Goal: Transaction & Acquisition: Purchase product/service

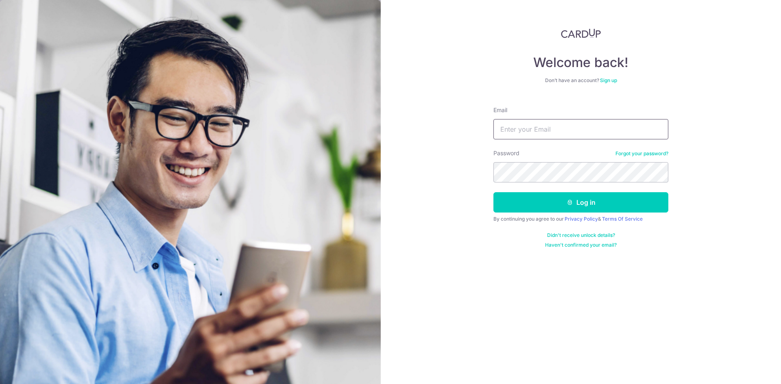
click at [560, 128] on input "Email" at bounding box center [580, 129] width 175 height 20
type input "chew.wye@gmail.com"
click at [493, 192] on button "Log in" at bounding box center [580, 202] width 175 height 20
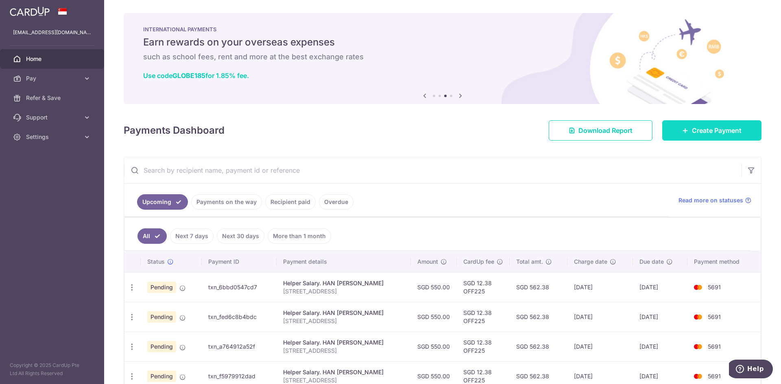
click at [697, 133] on span "Create Payment" at bounding box center [717, 131] width 50 height 10
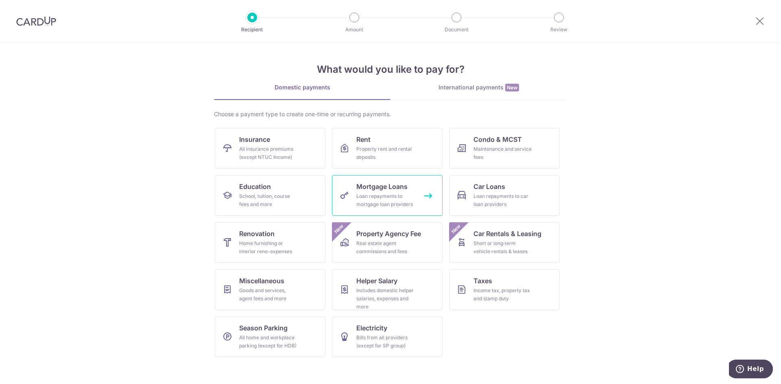
click at [391, 194] on div "Loan repayments to mortgage loan providers" at bounding box center [385, 200] width 59 height 16
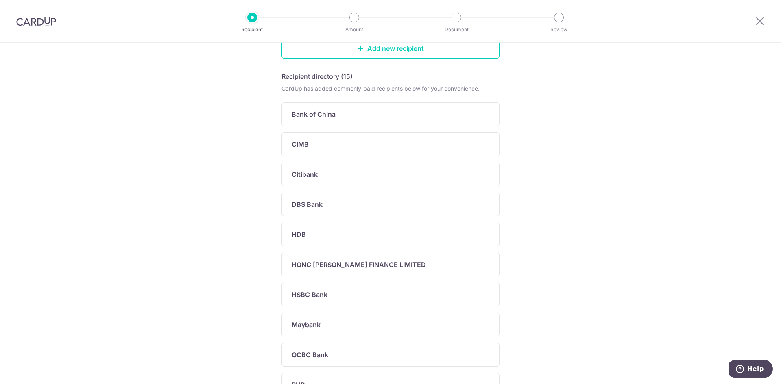
scroll to position [203, 0]
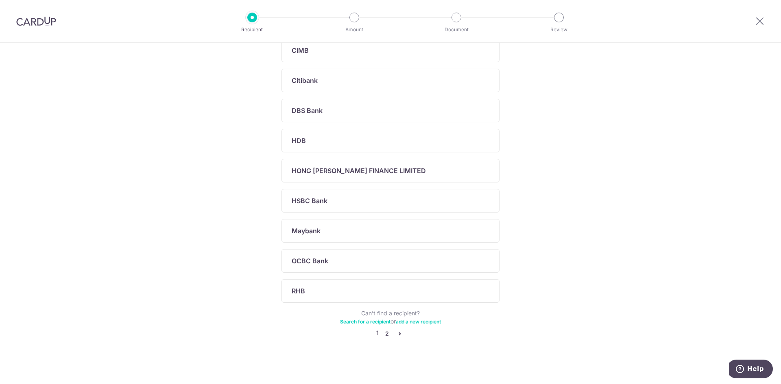
click at [384, 336] on link "2" at bounding box center [387, 334] width 10 height 10
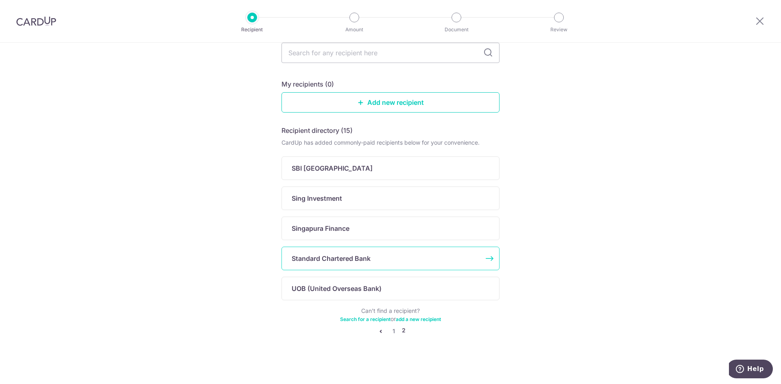
click at [378, 260] on div "Standard Chartered Bank" at bounding box center [386, 259] width 188 height 10
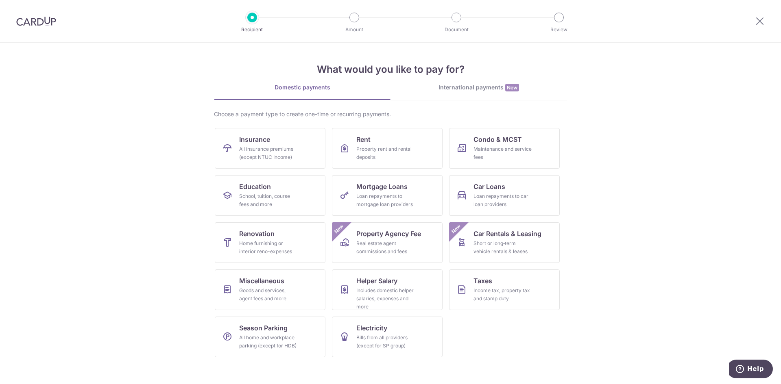
click at [473, 89] on div "International payments New" at bounding box center [478, 87] width 177 height 9
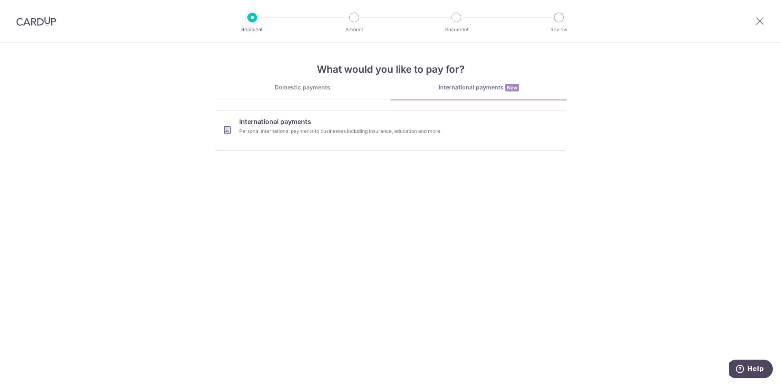
click at [323, 89] on div "Domestic payments" at bounding box center [302, 87] width 177 height 8
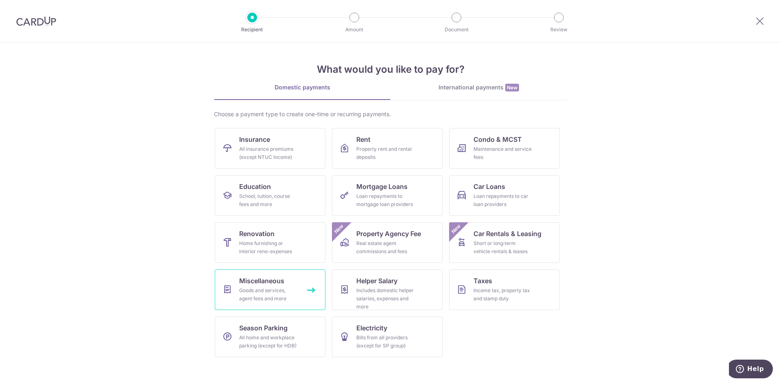
click at [289, 296] on div "Goods and services, agent fees and more" at bounding box center [268, 295] width 59 height 16
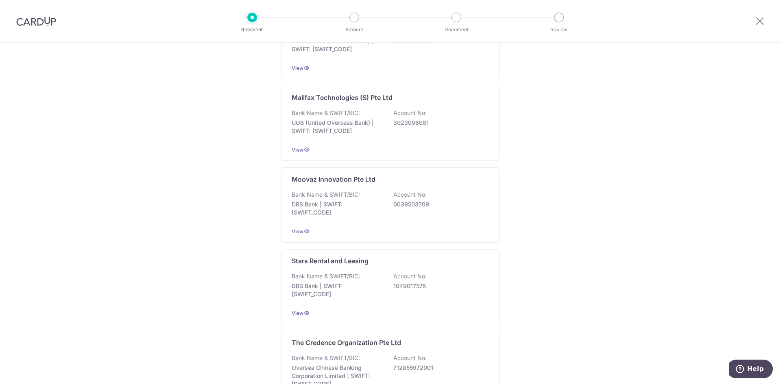
scroll to position [346, 0]
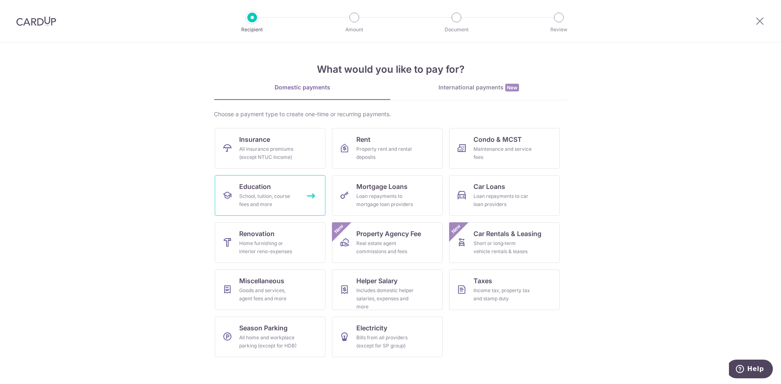
click at [283, 201] on div "School, tuition, course fees and more" at bounding box center [268, 200] width 59 height 16
click at [264, 193] on div "School, tuition, course fees and more" at bounding box center [268, 200] width 59 height 16
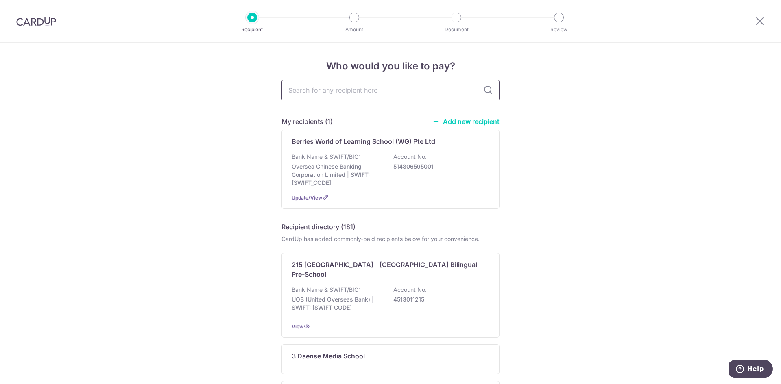
click at [338, 94] on input "text" at bounding box center [390, 90] width 218 height 20
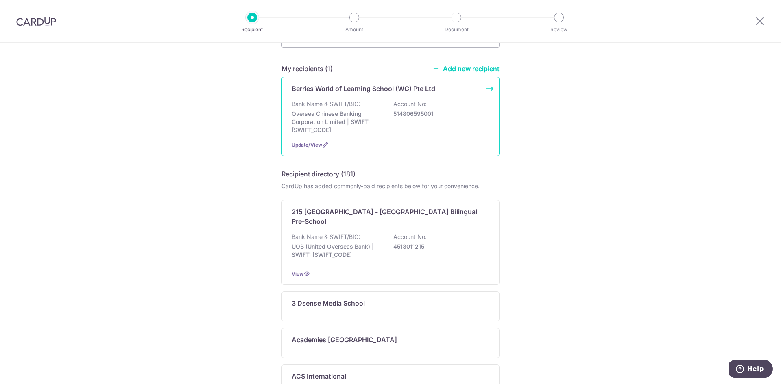
scroll to position [41, 0]
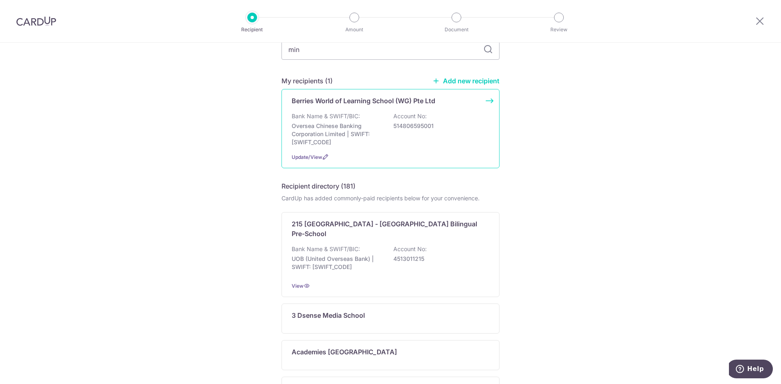
type input "mind"
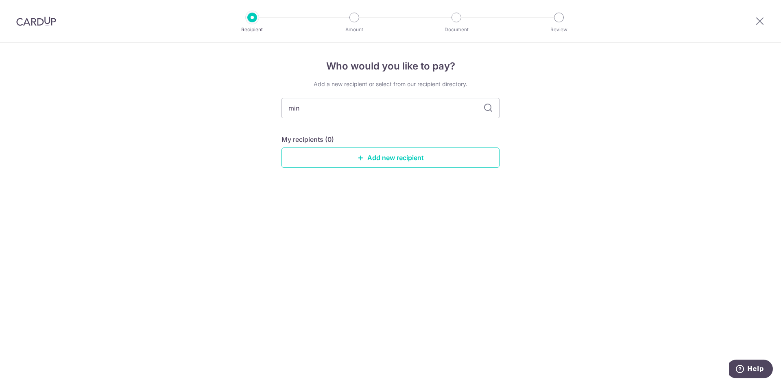
type input "mind"
type input "mind stretcher"
click at [757, 22] on icon at bounding box center [760, 21] width 10 height 10
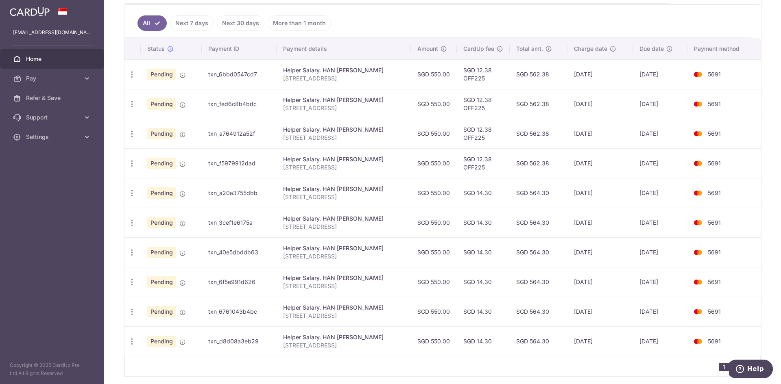
scroll to position [41, 0]
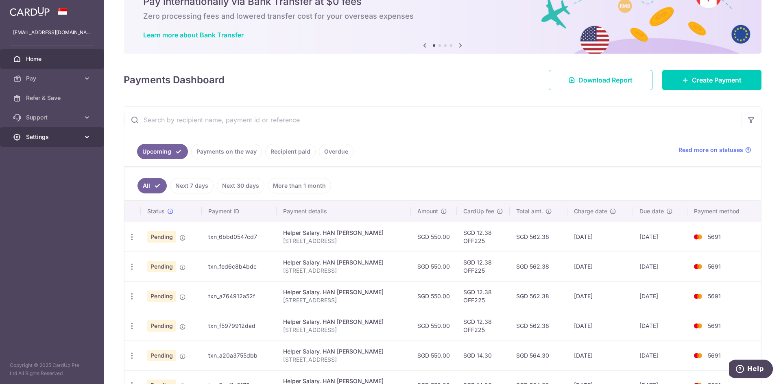
click at [38, 141] on link "Settings" at bounding box center [52, 137] width 104 height 20
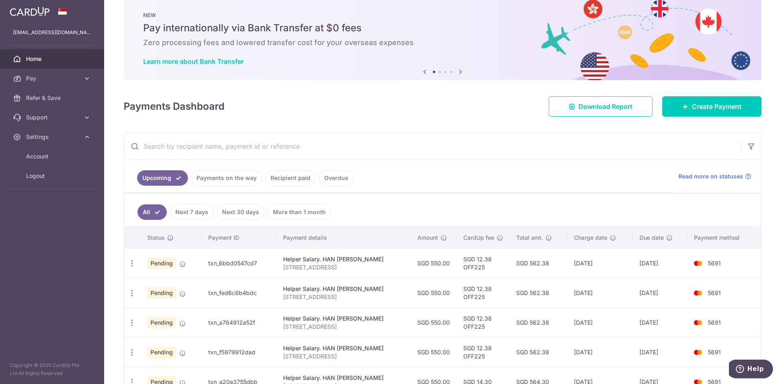
scroll to position [0, 0]
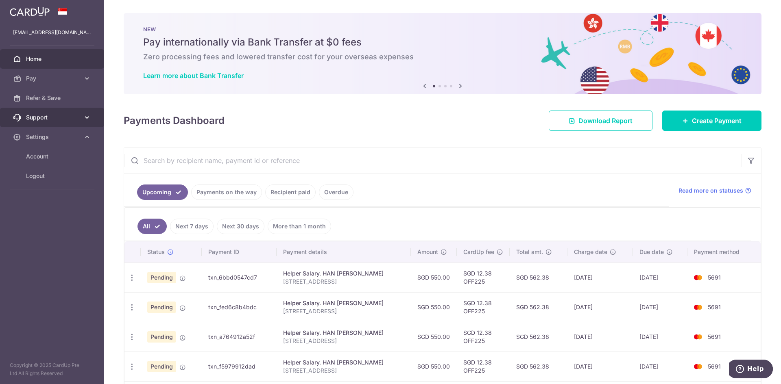
click at [85, 120] on icon at bounding box center [87, 117] width 8 height 8
click at [86, 118] on icon at bounding box center [87, 117] width 8 height 8
click at [40, 11] on img at bounding box center [30, 12] width 40 height 10
click at [80, 136] on link "Settings" at bounding box center [52, 137] width 104 height 20
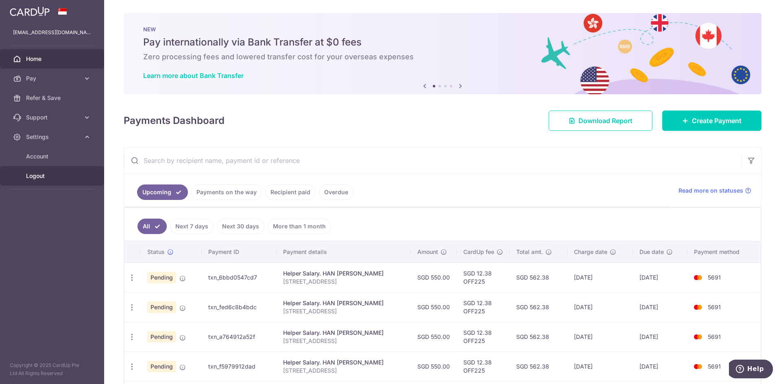
click at [44, 173] on span "Logout" at bounding box center [53, 176] width 54 height 8
